Goal: Check status

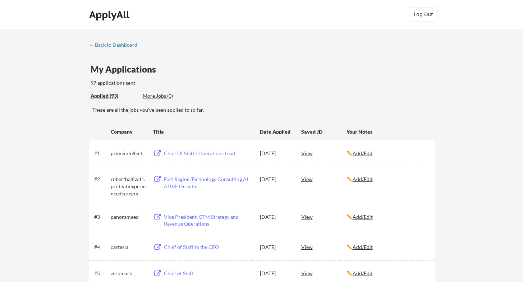
scroll to position [104, 0]
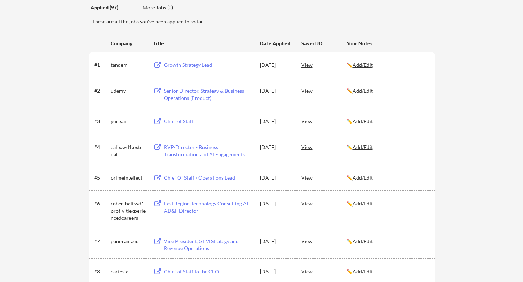
scroll to position [87, 0]
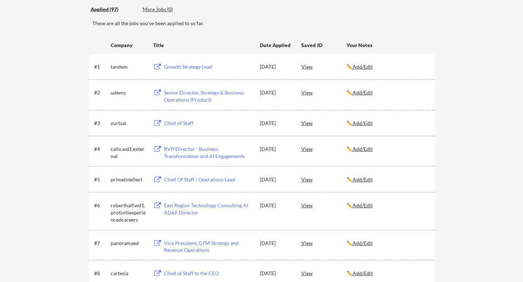
click at [254, 65] on div "#1 tandem Growth Strategy Lead Sep 7, 2025 View ✏️ Add/Edit" at bounding box center [261, 66] width 334 height 13
